Goal: Find specific page/section: Find specific page/section

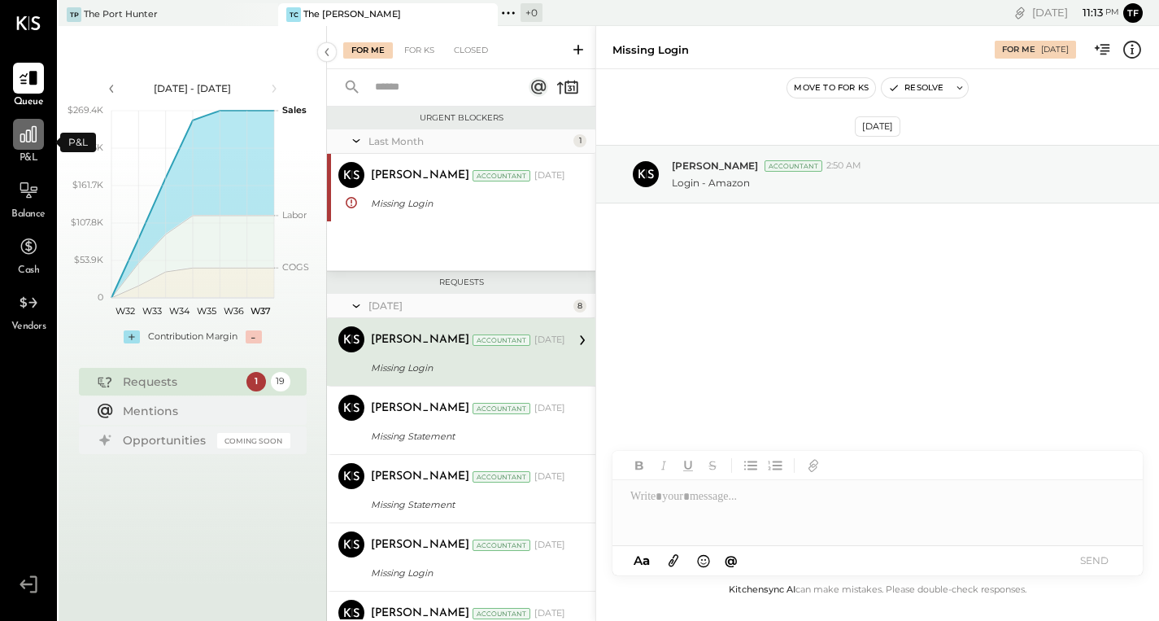
click at [21, 144] on icon at bounding box center [28, 134] width 21 height 21
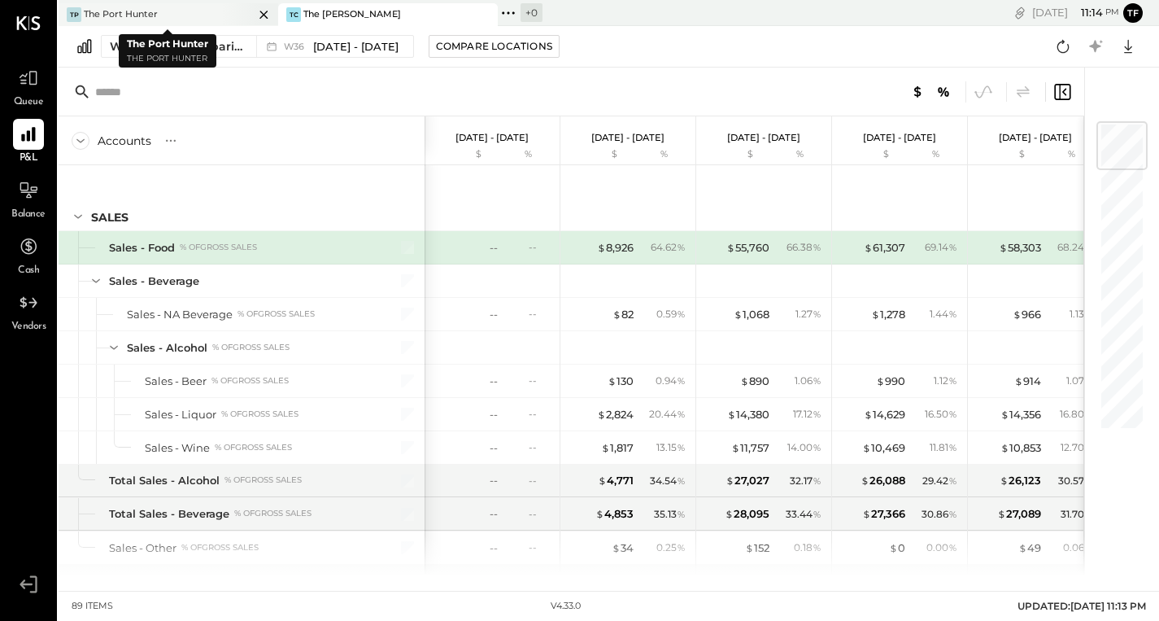
click at [191, 17] on div "TP The Port Hunter" at bounding box center [156, 14] width 195 height 15
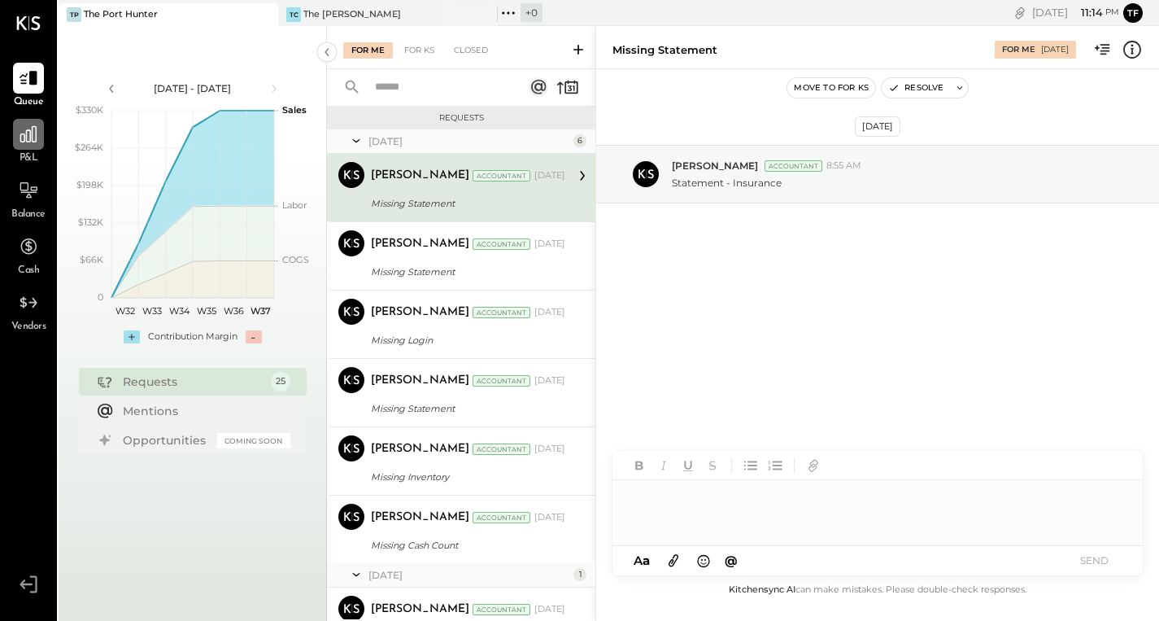
click at [15, 140] on div at bounding box center [28, 134] width 31 height 31
